Goal: Navigation & Orientation: Find specific page/section

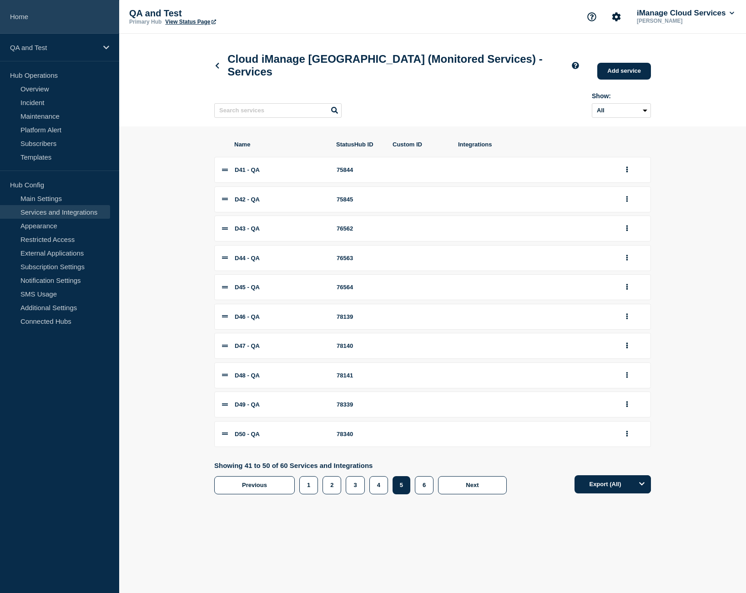
click at [49, 26] on link "Home" at bounding box center [59, 17] width 119 height 34
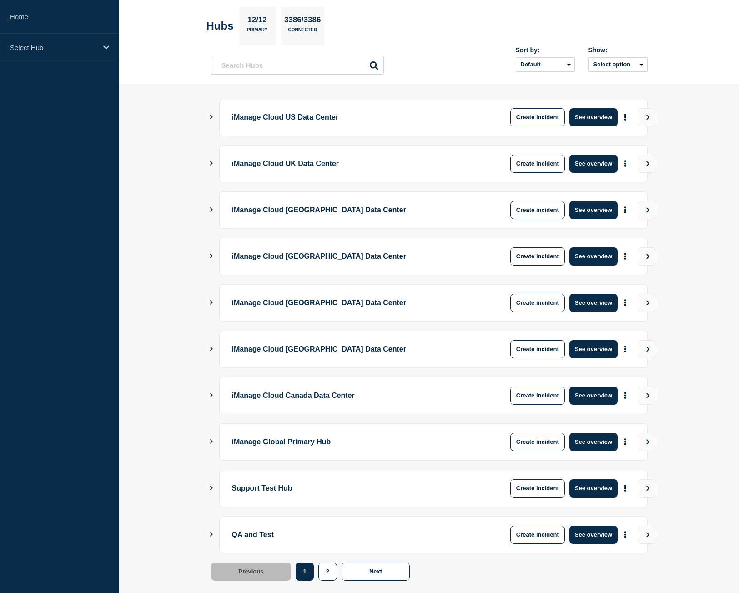
scroll to position [52, 0]
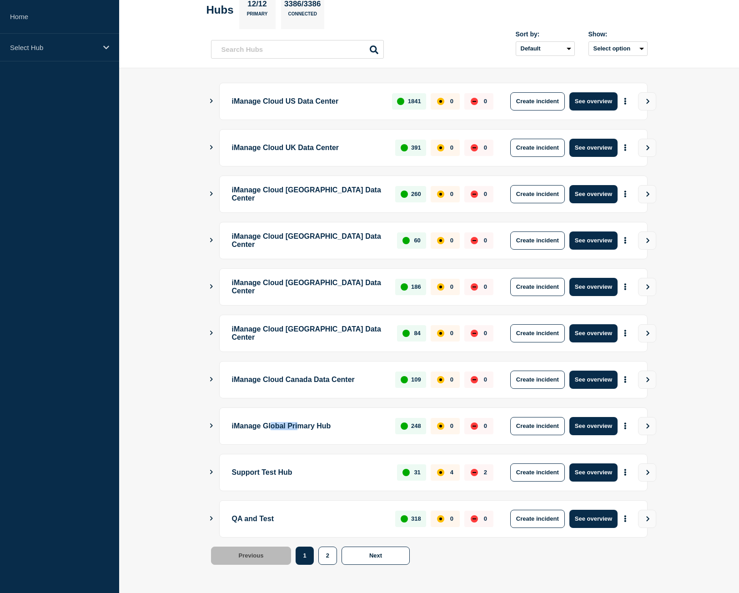
drag, startPoint x: 278, startPoint y: 426, endPoint x: 308, endPoint y: 424, distance: 31.0
click at [308, 424] on p "iManage Global Primary Hub" at bounding box center [308, 426] width 153 height 18
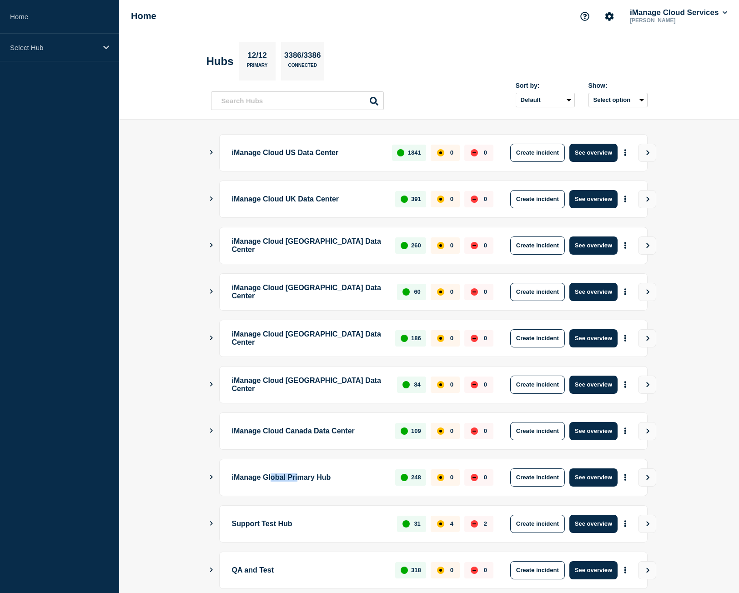
scroll to position [0, 0]
drag, startPoint x: 277, startPoint y: 425, endPoint x: 344, endPoint y: 428, distance: 66.9
click at [344, 428] on p "iManage Cloud Canada Data Center" at bounding box center [308, 432] width 153 height 18
click at [273, 378] on p "iManage Cloud [GEOGRAPHIC_DATA] Data Center" at bounding box center [309, 385] width 155 height 18
drag, startPoint x: 283, startPoint y: 382, endPoint x: 292, endPoint y: 382, distance: 9.6
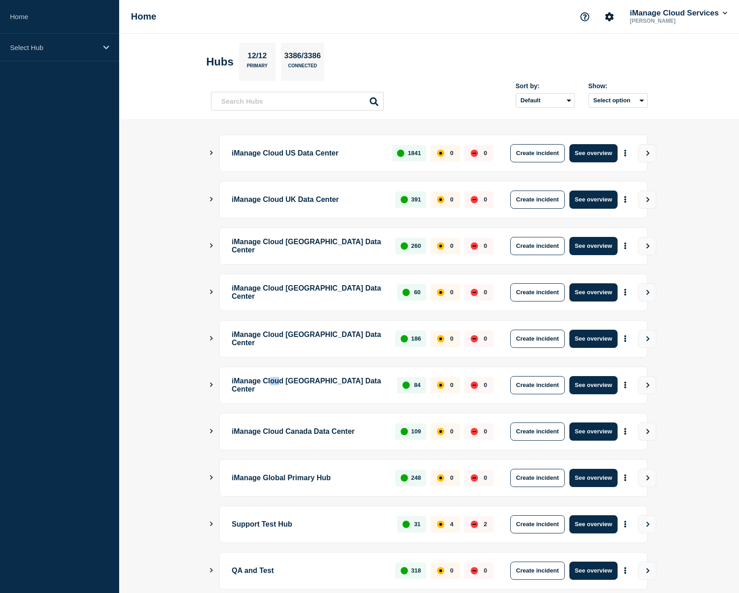
click at [290, 382] on p "iManage Cloud [GEOGRAPHIC_DATA] Data Center" at bounding box center [309, 385] width 155 height 18
drag, startPoint x: 380, startPoint y: 379, endPoint x: 391, endPoint y: 372, distance: 12.3
click at [387, 378] on div "iManage Cloud Singapore Data Center 84 0 0 Create incident See overview" at bounding box center [433, 385] width 429 height 37
drag, startPoint x: 312, startPoint y: 342, endPoint x: 356, endPoint y: 331, distance: 45.9
click at [367, 339] on p "iManage Cloud [GEOGRAPHIC_DATA] Data Center" at bounding box center [308, 339] width 153 height 18
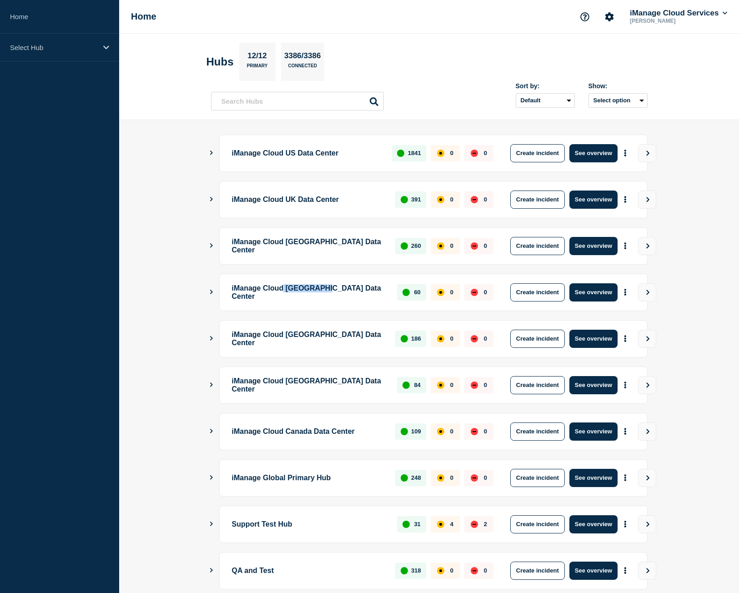
drag, startPoint x: 293, startPoint y: 292, endPoint x: 350, endPoint y: 284, distance: 57.4
click at [350, 286] on p "iManage Cloud [GEOGRAPHIC_DATA] Data Center" at bounding box center [309, 292] width 155 height 18
click at [306, 239] on p "iManage Cloud [GEOGRAPHIC_DATA] Data Center" at bounding box center [308, 246] width 153 height 18
click at [316, 200] on p "iManage Cloud UK Data Center" at bounding box center [308, 200] width 153 height 18
drag, startPoint x: 331, startPoint y: 152, endPoint x: 336, endPoint y: 154, distance: 5.6
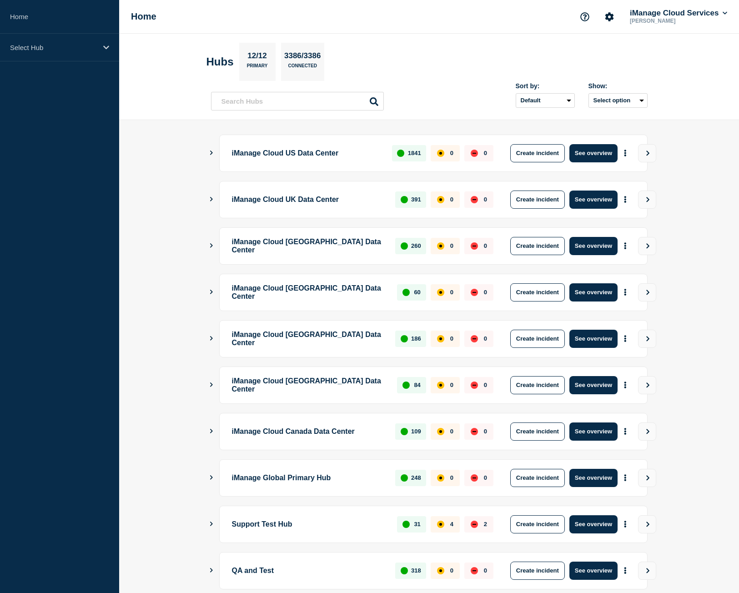
click at [332, 153] on p "iManage Cloud US Data Center" at bounding box center [307, 153] width 150 height 18
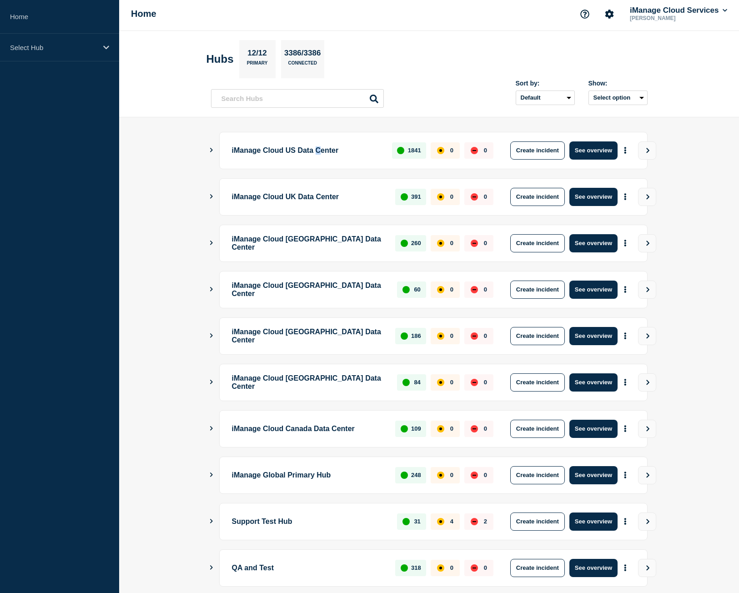
scroll to position [52, 0]
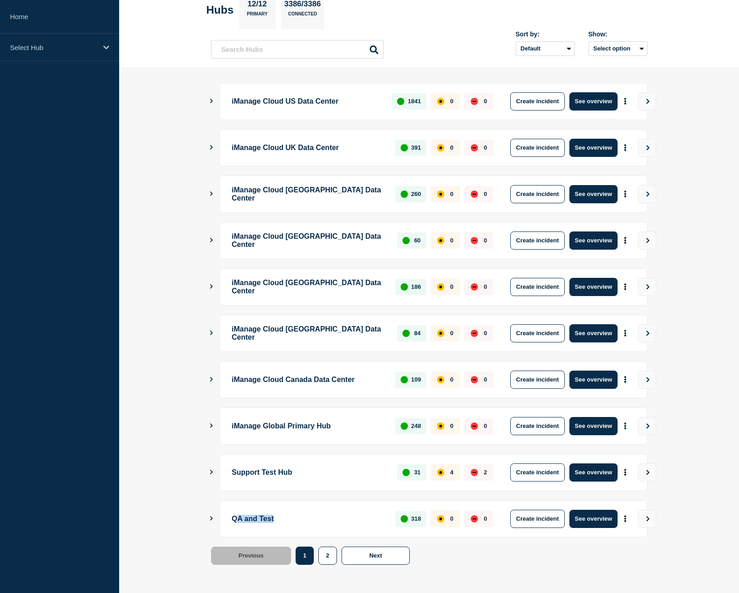
drag, startPoint x: 245, startPoint y: 519, endPoint x: 292, endPoint y: 520, distance: 46.9
click at [292, 520] on p "QA and Test" at bounding box center [308, 519] width 153 height 18
drag, startPoint x: 249, startPoint y: 474, endPoint x: 359, endPoint y: 584, distance: 155.7
click at [282, 471] on p "Support Test Hub" at bounding box center [309, 473] width 155 height 18
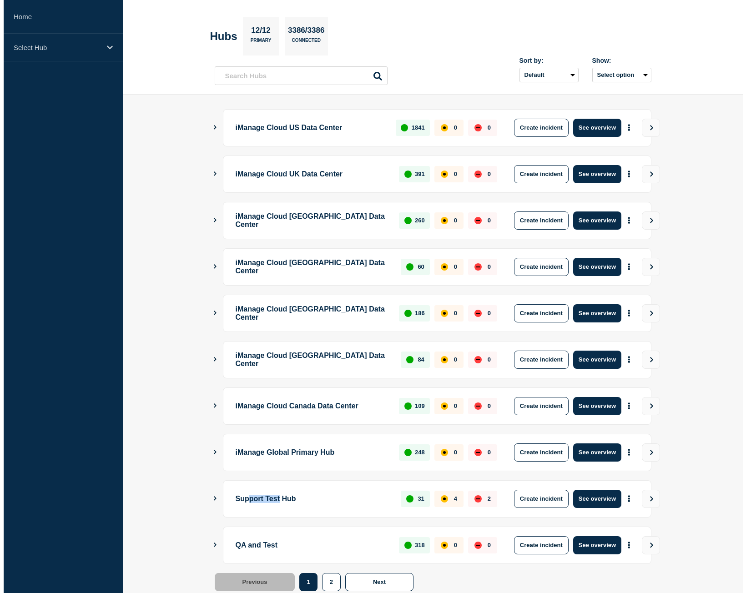
scroll to position [0, 0]
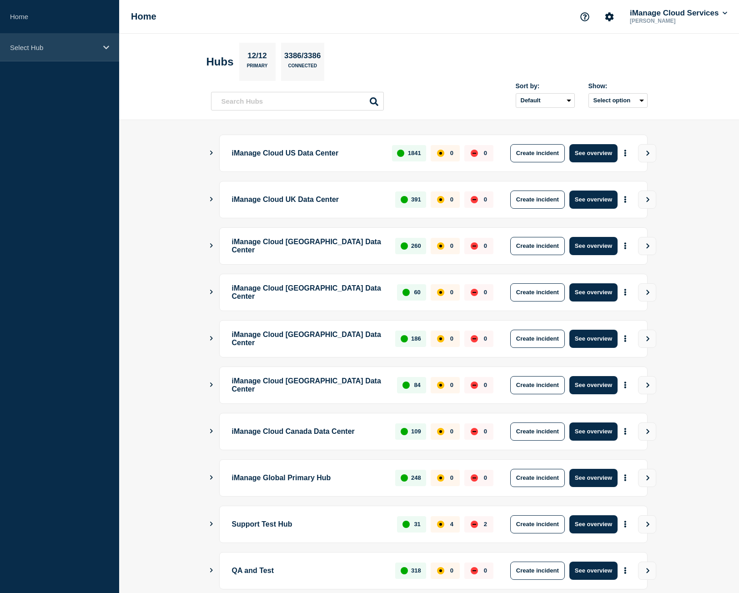
click at [72, 52] on div "Select Hub" at bounding box center [59, 48] width 119 height 28
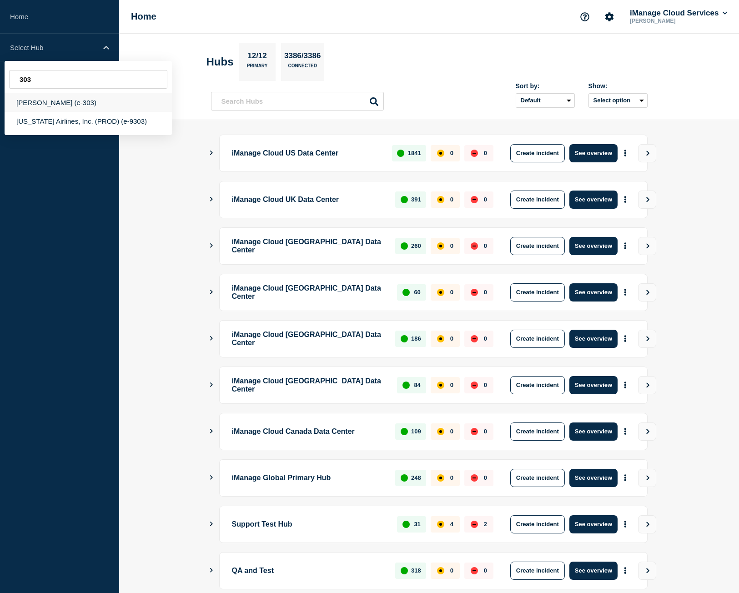
type input "303"
click at [85, 101] on div "[PERSON_NAME] (e-303)" at bounding box center [88, 102] width 167 height 19
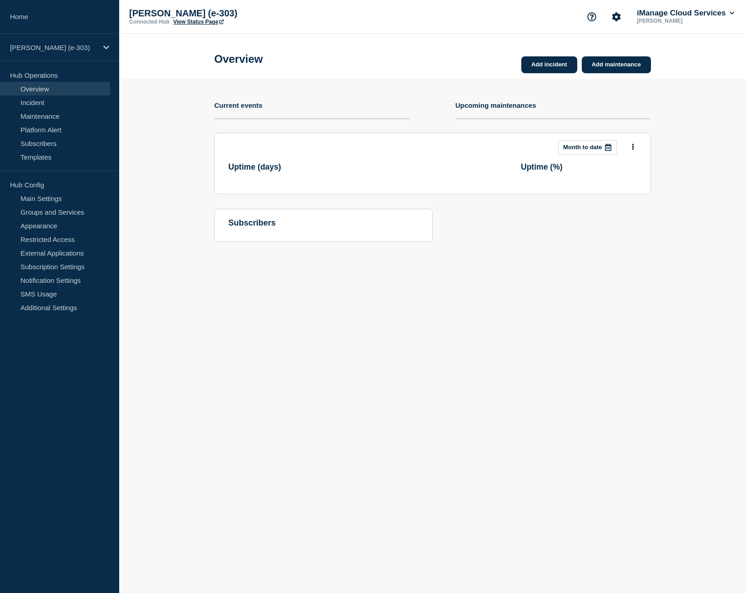
click at [205, 21] on link "View Status Page" at bounding box center [198, 22] width 51 height 6
